Goal: Information Seeking & Learning: Learn about a topic

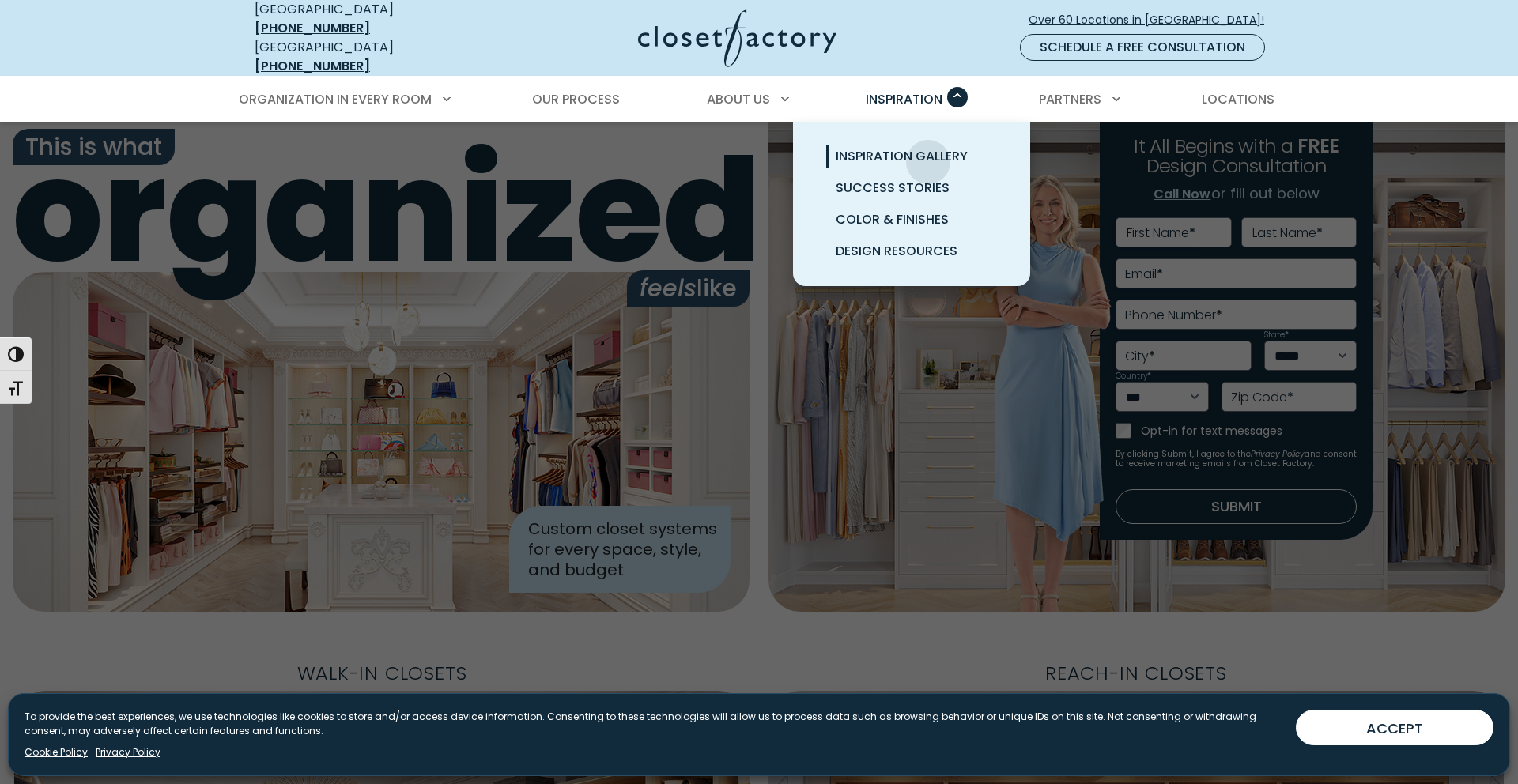
scroll to position [4, 0]
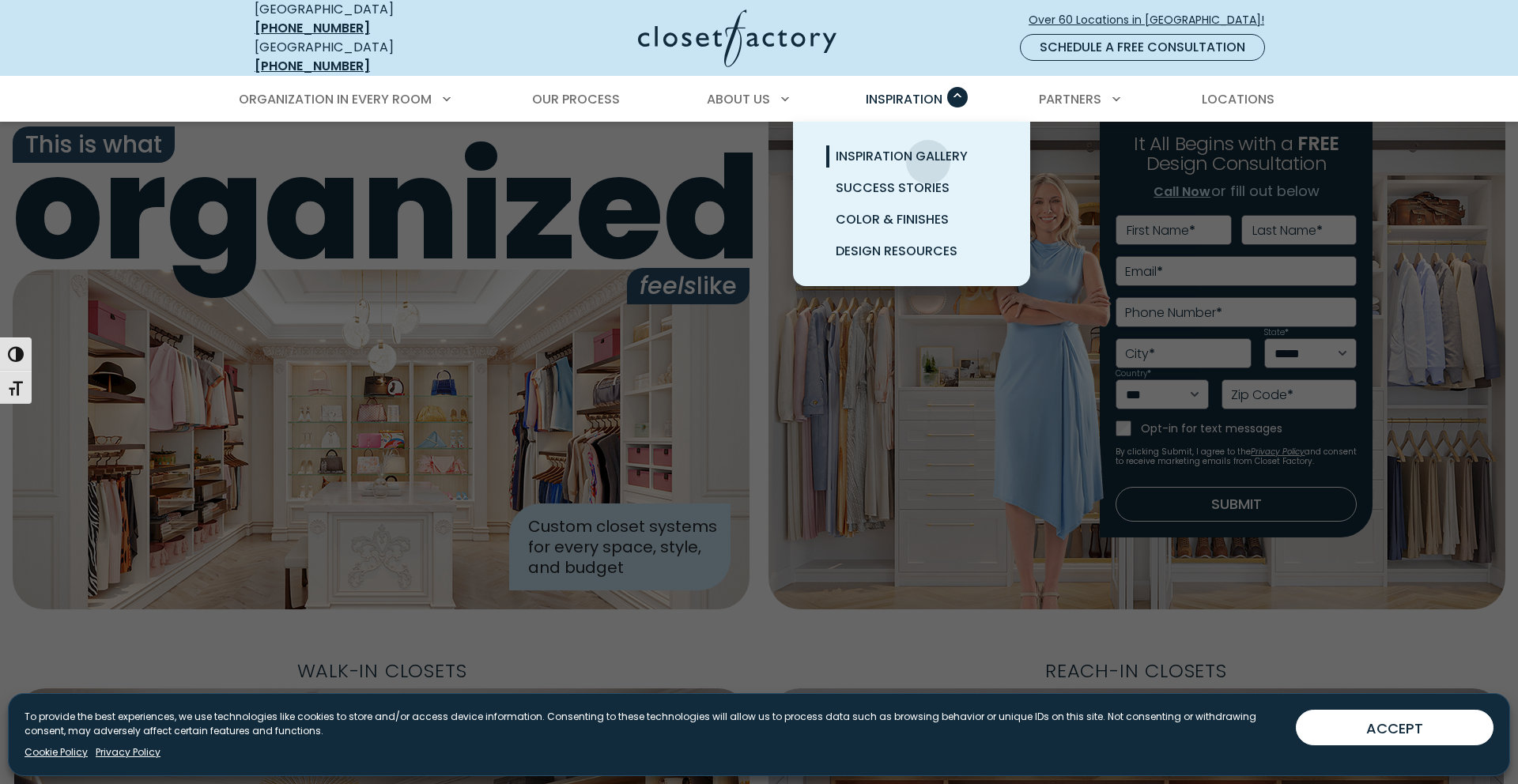
click at [929, 151] on span "Inspiration Gallery" at bounding box center [902, 156] width 132 height 18
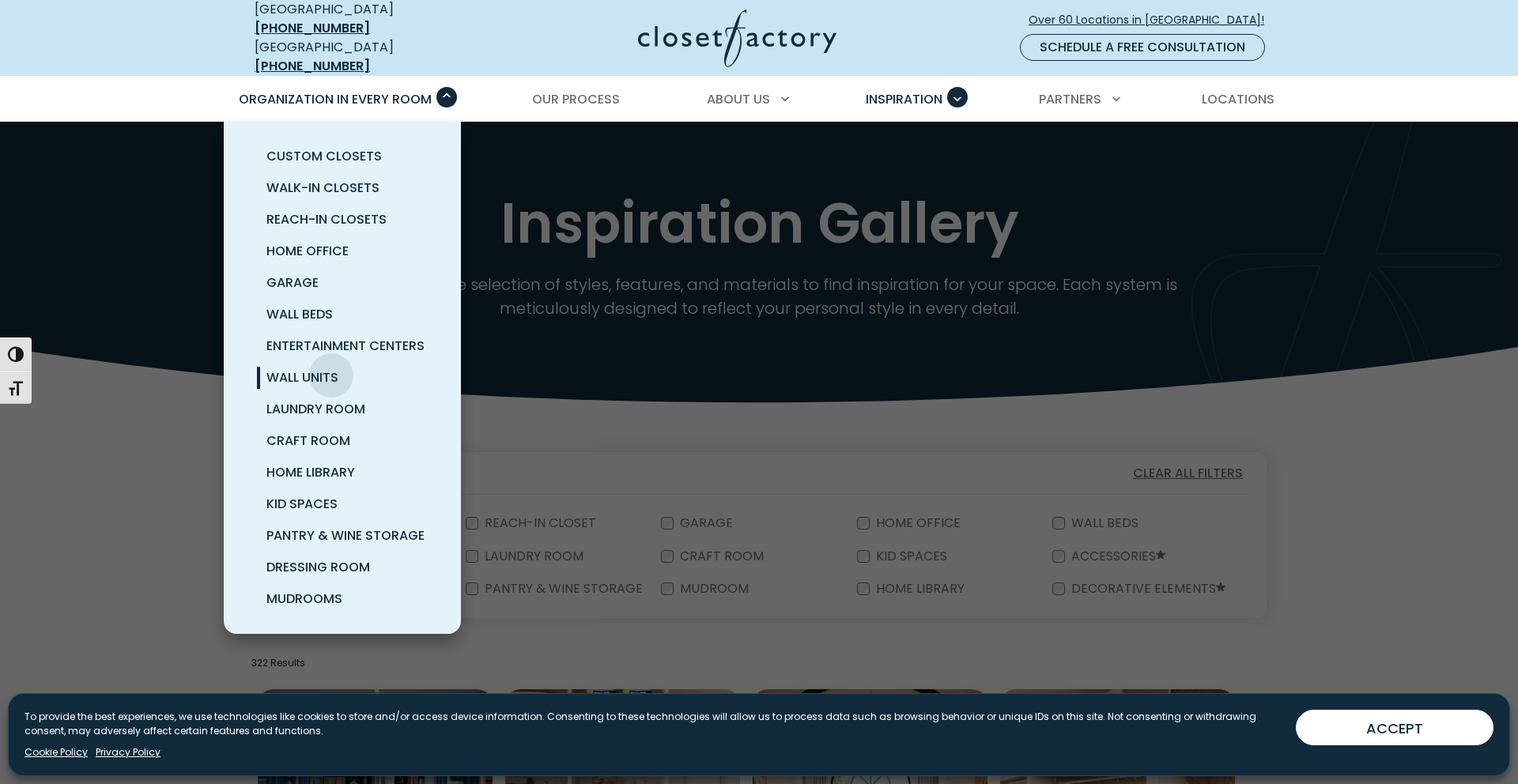
scroll to position [8, 0]
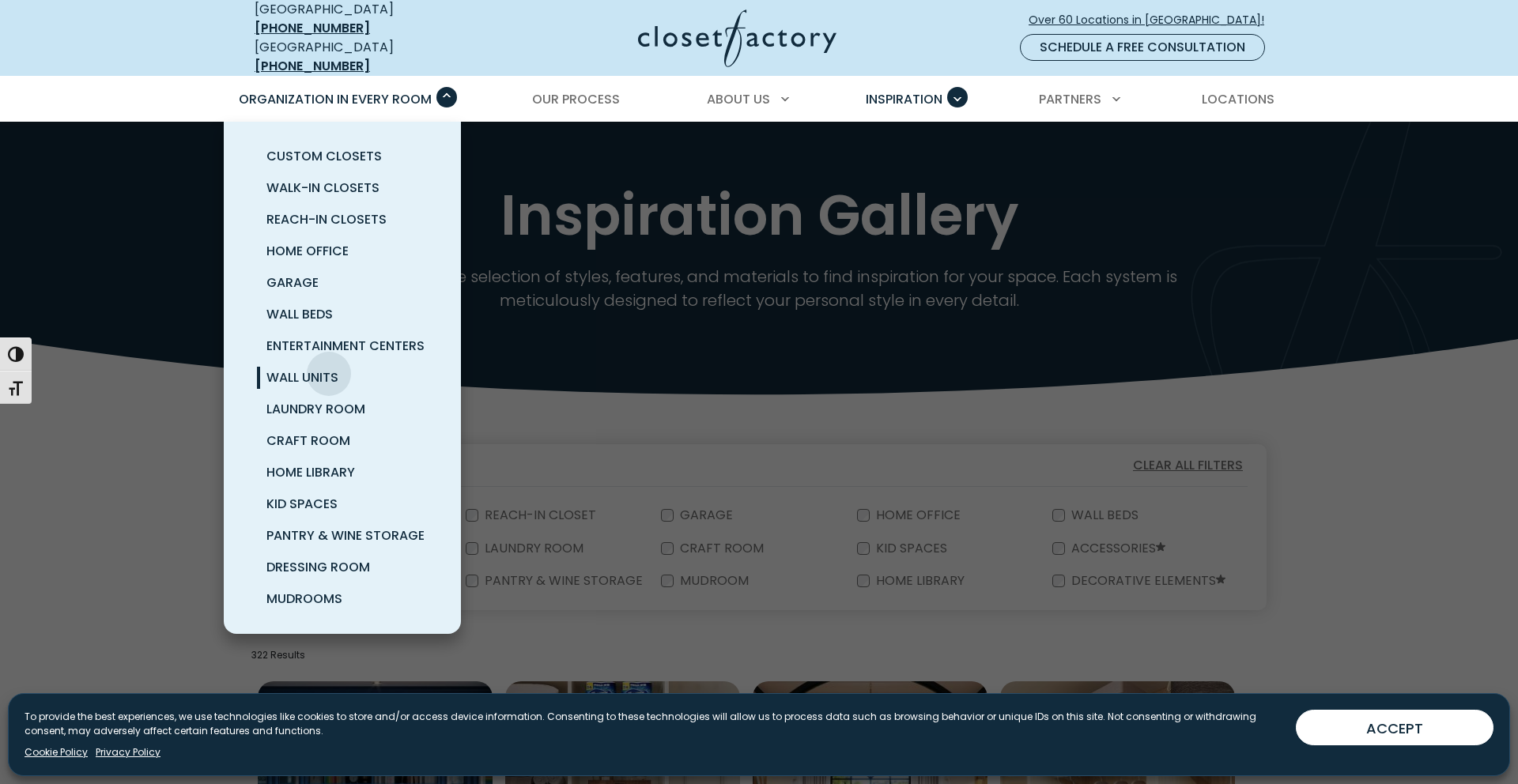
click at [329, 369] on span "Wall Units" at bounding box center [302, 378] width 72 height 18
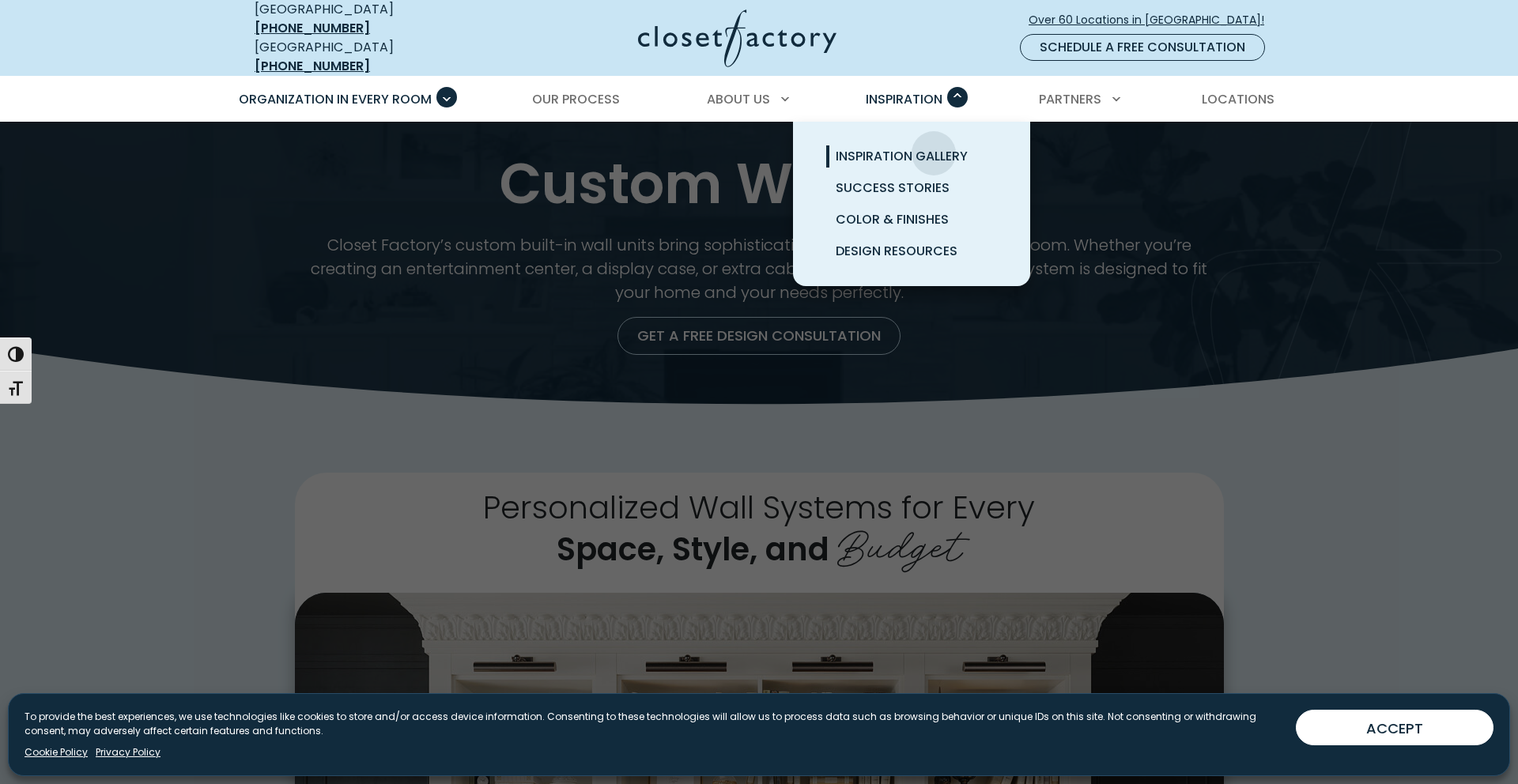
scroll to position [10, 0]
